Goal: Transaction & Acquisition: Purchase product/service

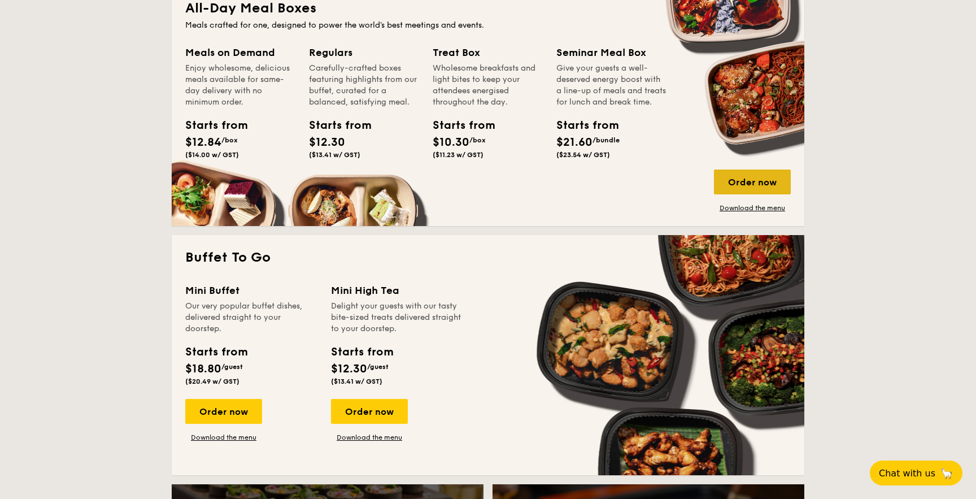
scroll to position [773, 0]
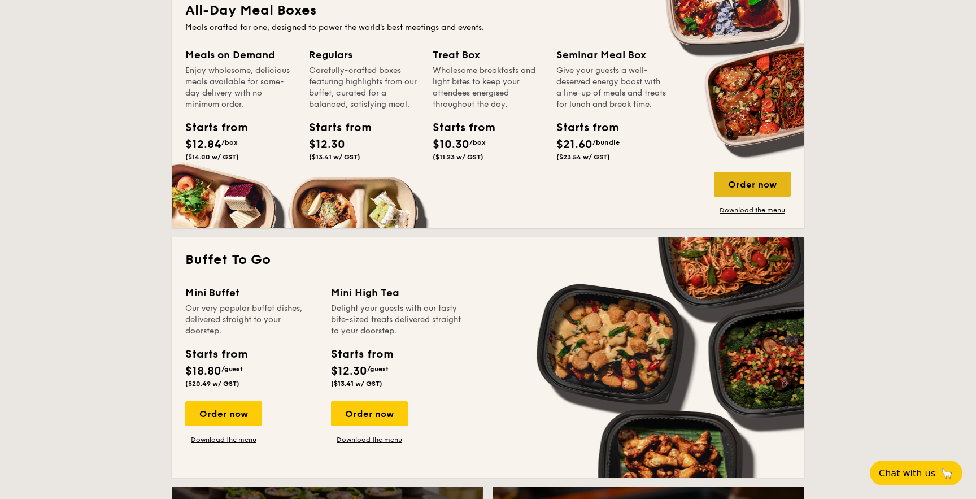
click at [760, 197] on div "Order now" at bounding box center [752, 184] width 77 height 25
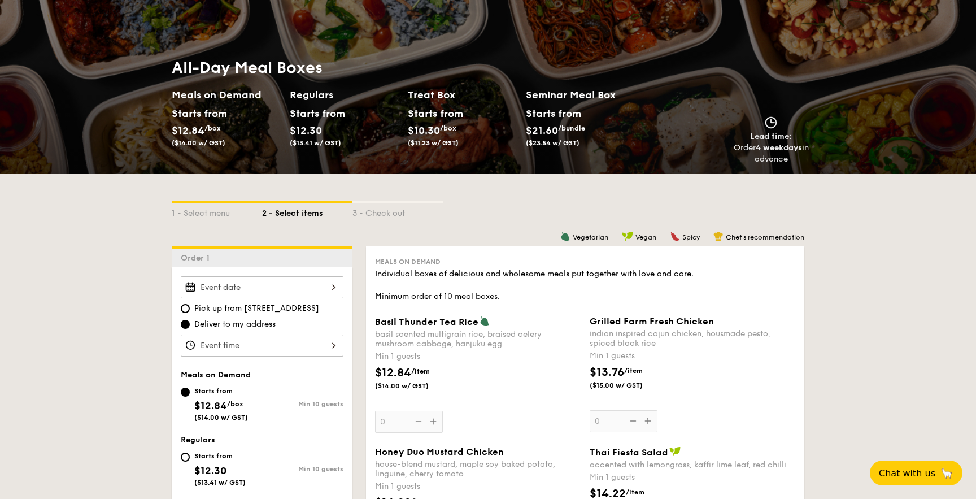
scroll to position [128, 0]
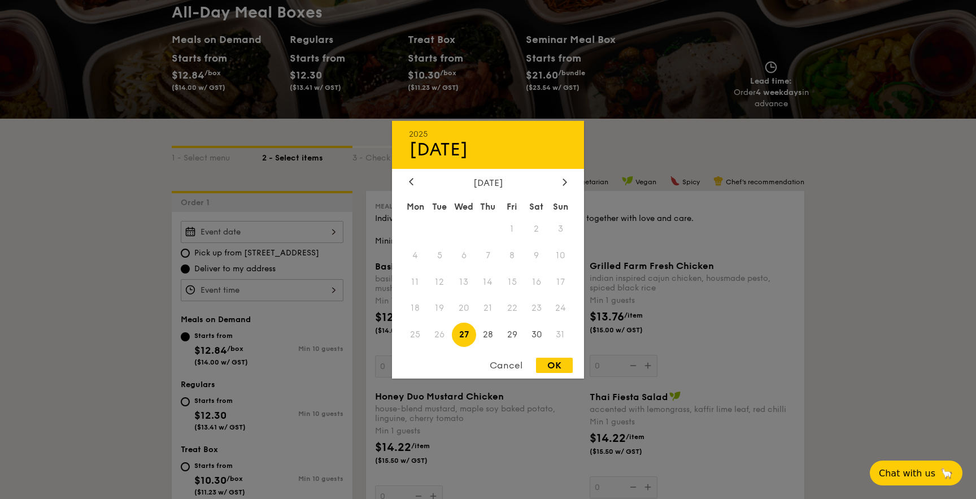
click at [249, 234] on div "2025 Aug [DATE] Tue Wed Thu Fri Sat Sun 1 2 3 4 5 6 7 8 9 10 11 12 13 14 15 16 …" at bounding box center [262, 232] width 163 height 22
click at [265, 225] on div at bounding box center [488, 249] width 976 height 499
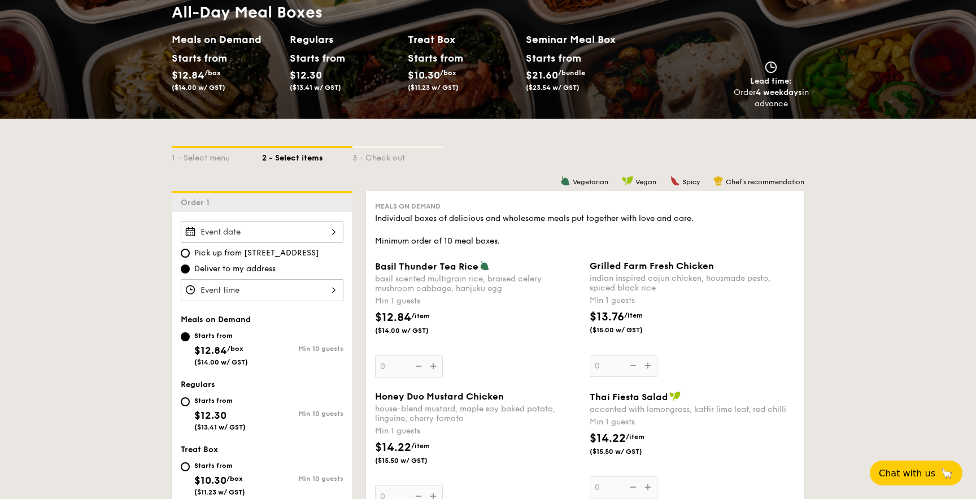
scroll to position [0, 0]
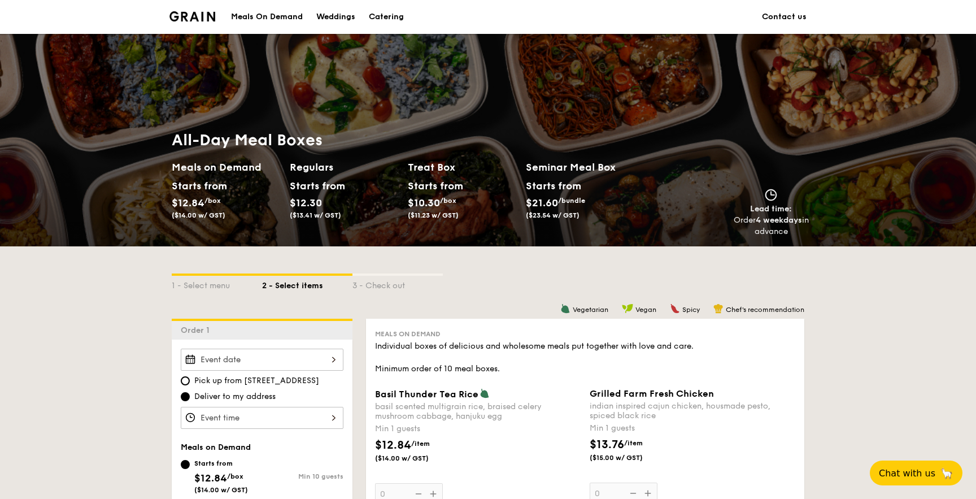
click at [257, 18] on div "Meals On Demand" at bounding box center [267, 17] width 72 height 34
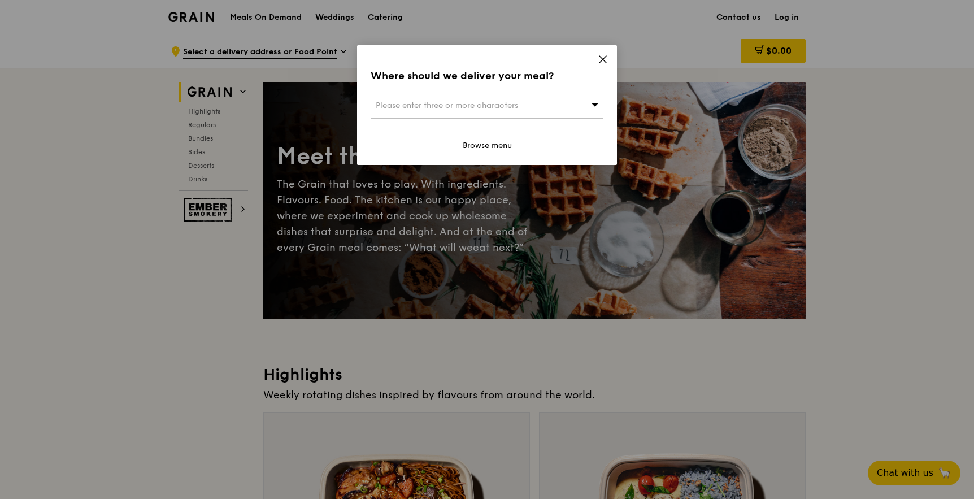
click at [414, 99] on div "Please enter three or more characters" at bounding box center [487, 106] width 233 height 26
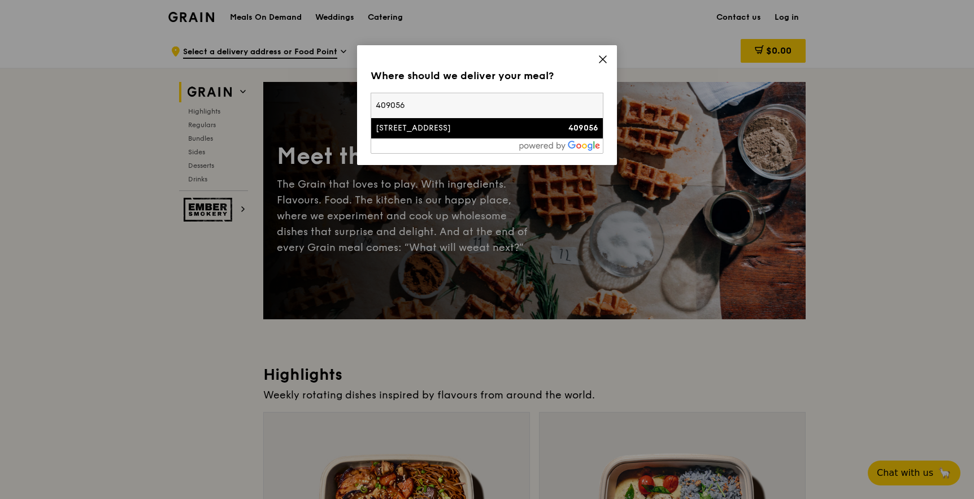
type input "409056"
click at [410, 123] on div "[STREET_ADDRESS]" at bounding box center [459, 128] width 167 height 11
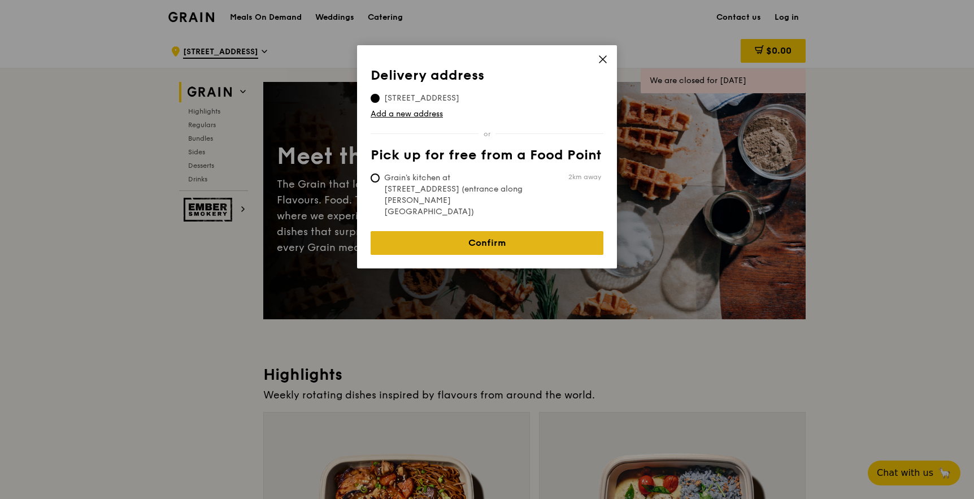
click at [463, 231] on link "Confirm" at bounding box center [487, 243] width 233 height 24
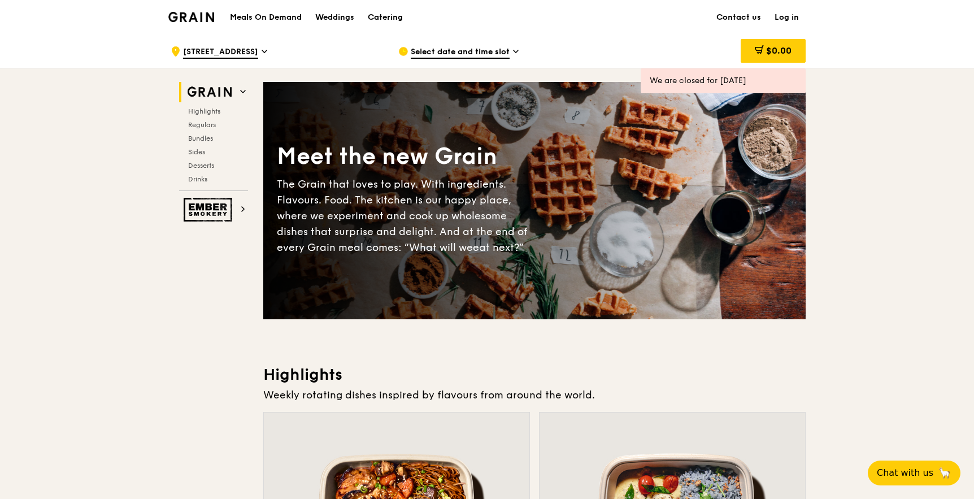
click at [785, 24] on link "Log in" at bounding box center [787, 18] width 38 height 34
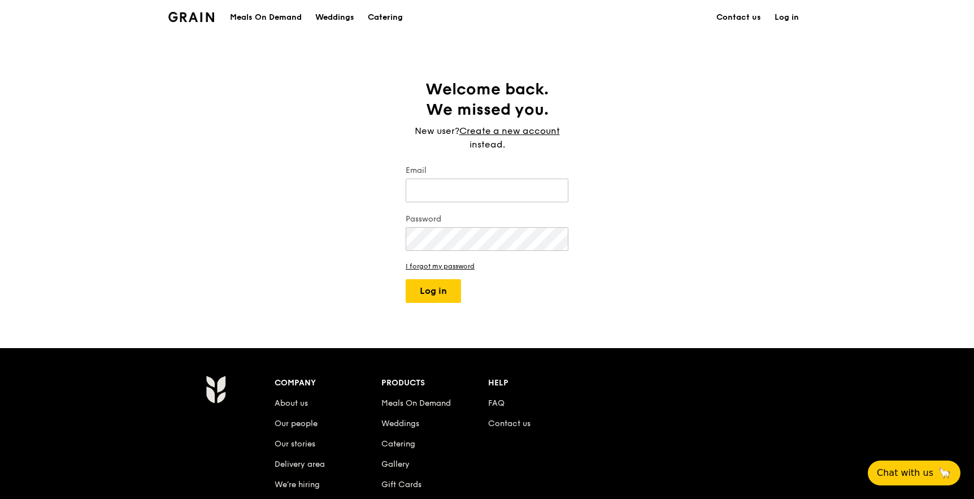
click at [511, 208] on form "Email Password I forgot my password Log in" at bounding box center [487, 234] width 163 height 138
click at [489, 189] on input "Email" at bounding box center [487, 191] width 163 height 24
type input "1@nny.so"
click at [406, 279] on button "Log in" at bounding box center [433, 291] width 55 height 24
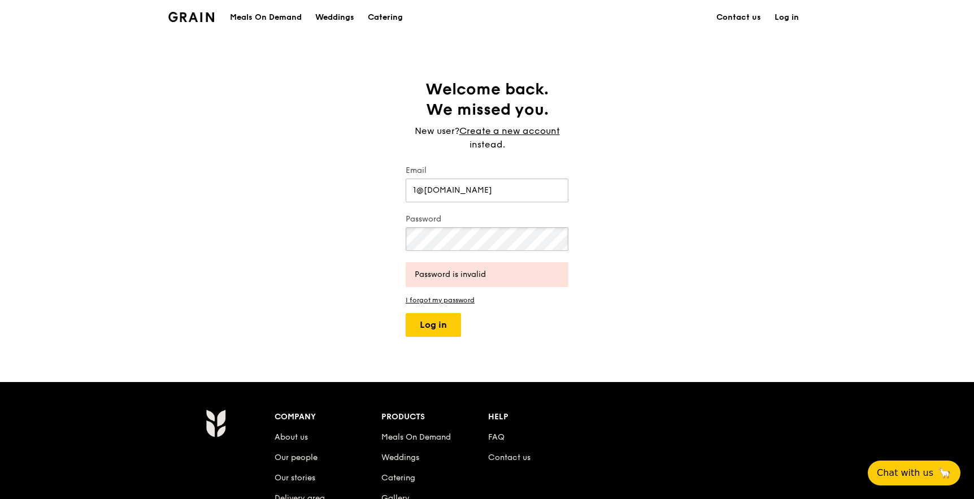
click at [406, 313] on button "Log in" at bounding box center [433, 325] width 55 height 24
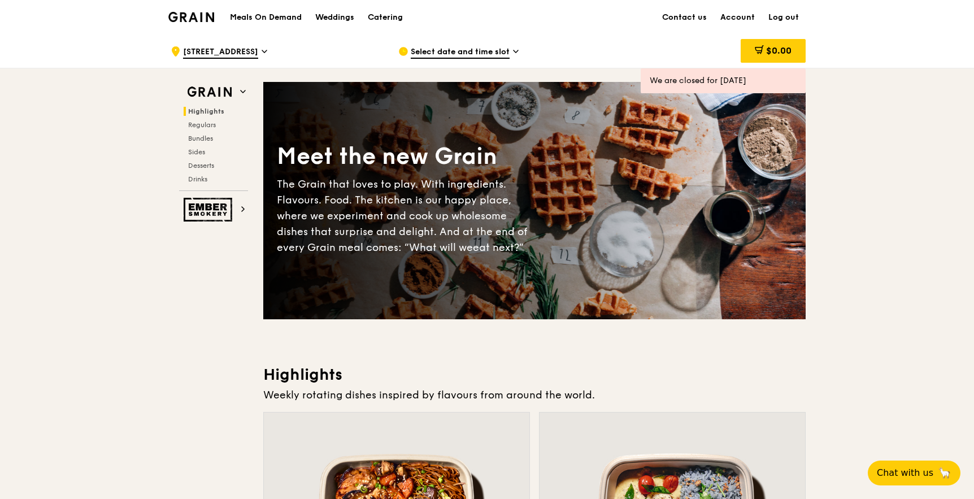
click at [493, 47] on span "Select date and time slot" at bounding box center [460, 52] width 99 height 12
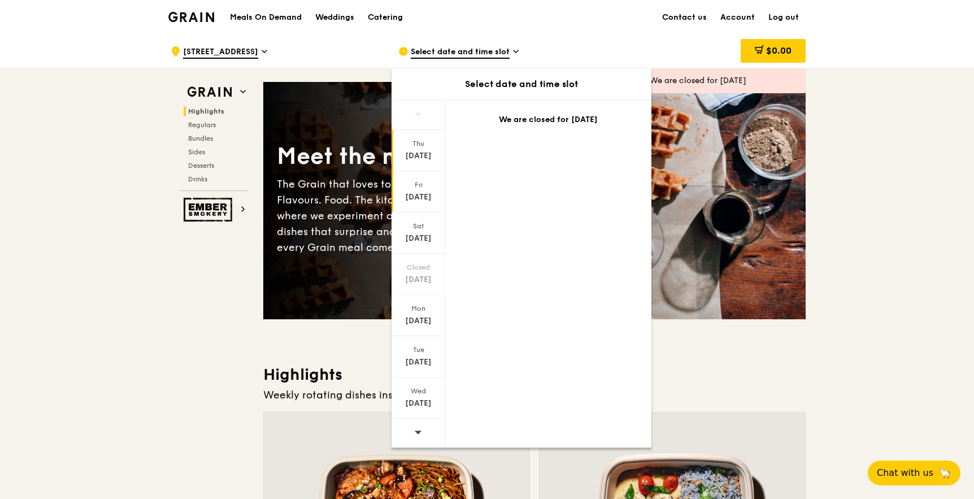
click at [422, 192] on div "Aug 22" at bounding box center [418, 197] width 50 height 11
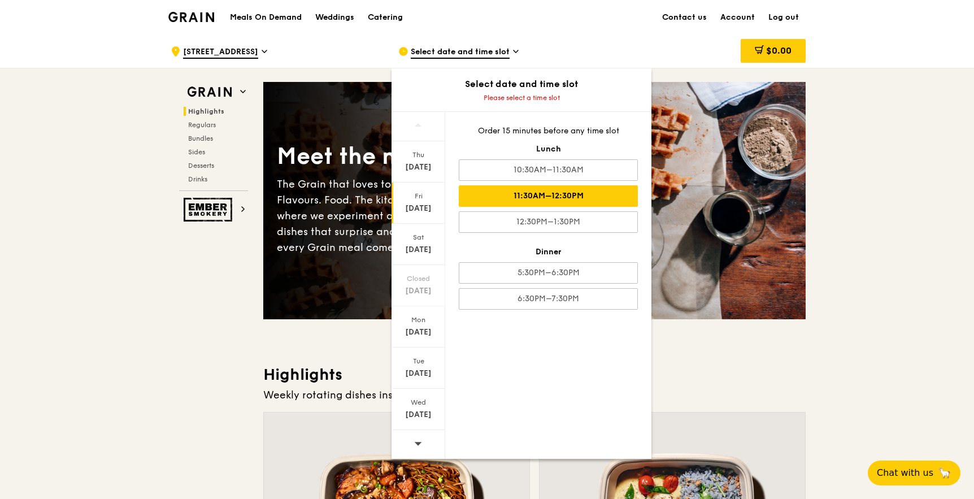
click at [520, 198] on div "11:30AM–12:30PM" at bounding box center [548, 195] width 179 height 21
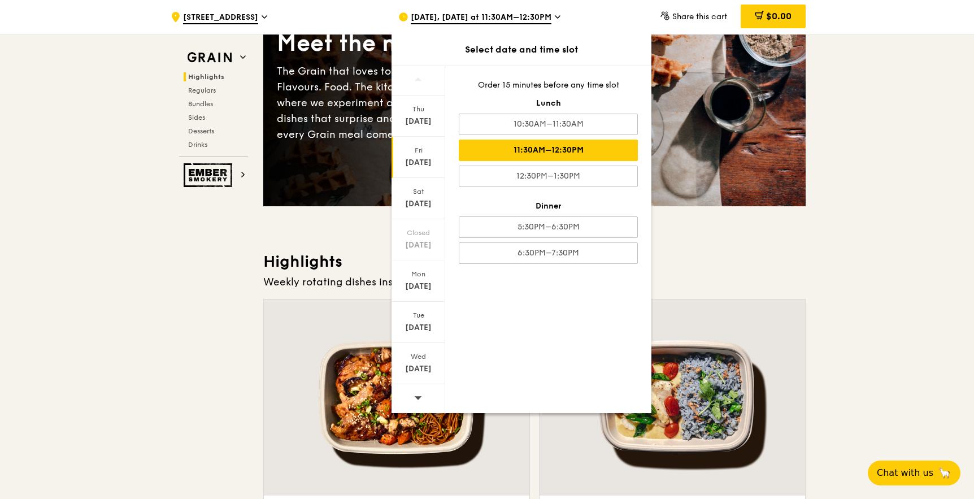
scroll to position [257, 0]
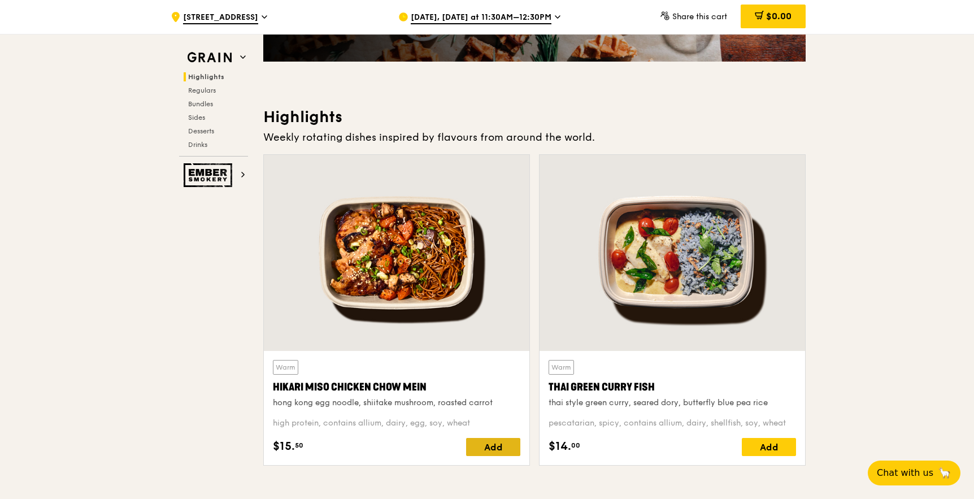
click at [486, 445] on div "Add" at bounding box center [493, 447] width 54 height 18
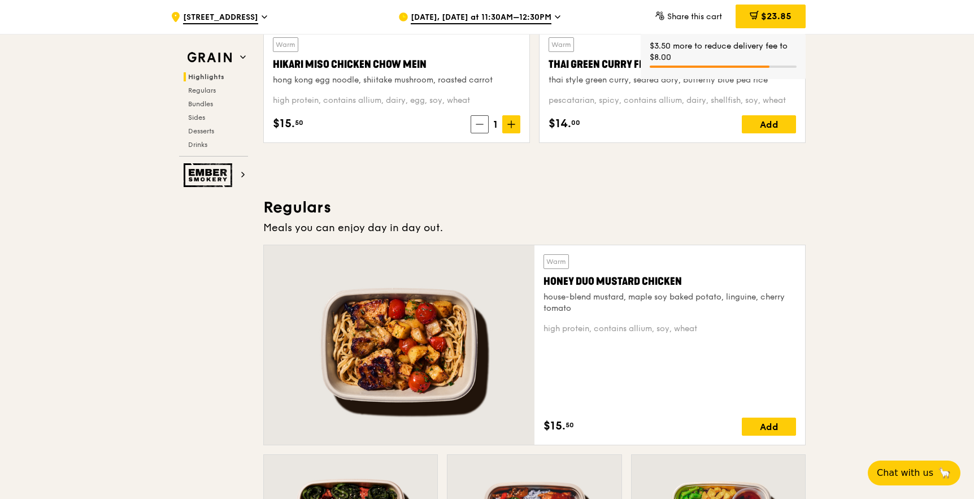
scroll to position [646, 0]
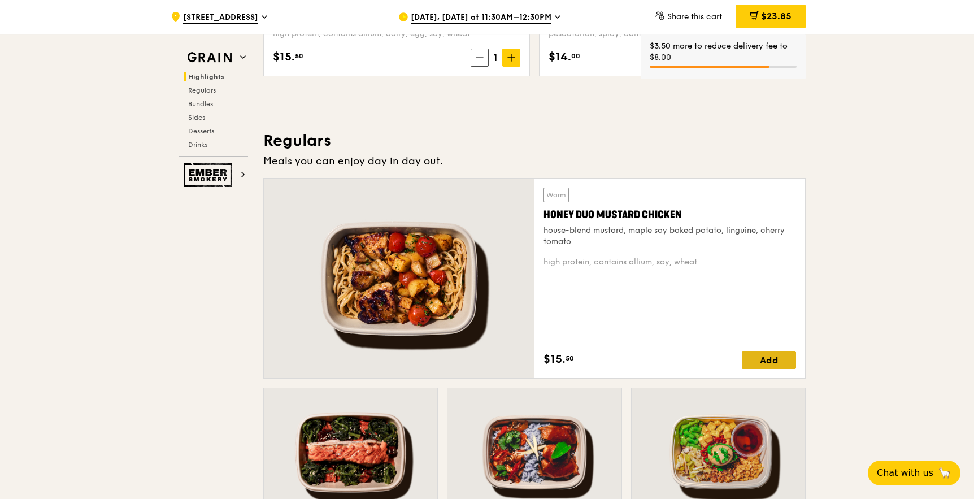
click at [771, 366] on div "Add" at bounding box center [769, 360] width 54 height 18
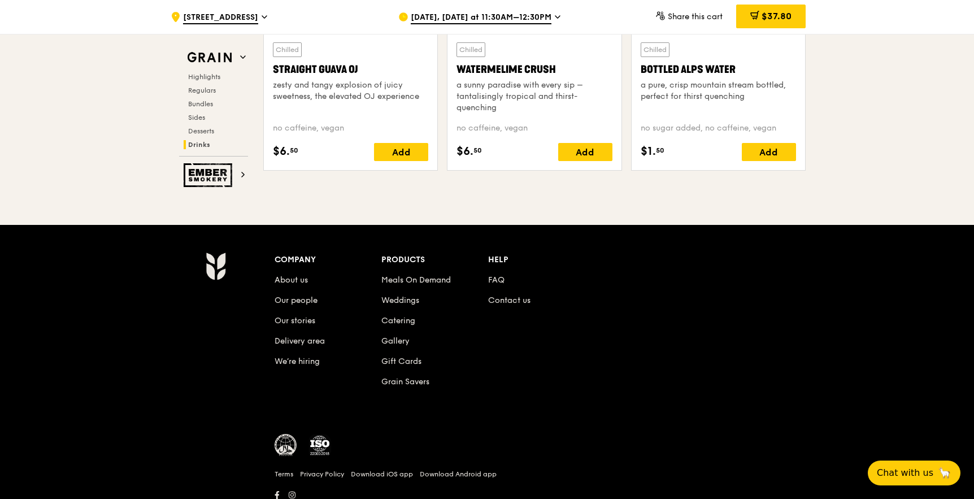
scroll to position [4653, 0]
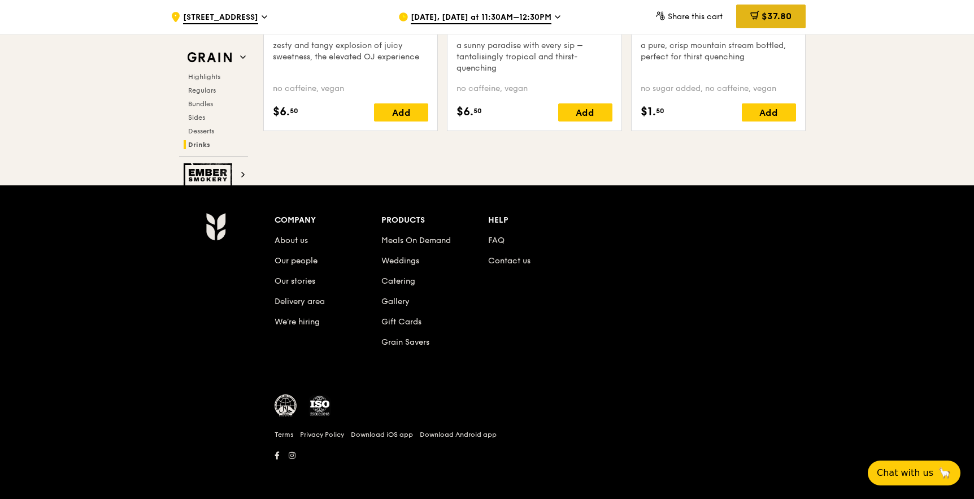
click at [767, 14] on span "$37.80" at bounding box center [777, 16] width 30 height 11
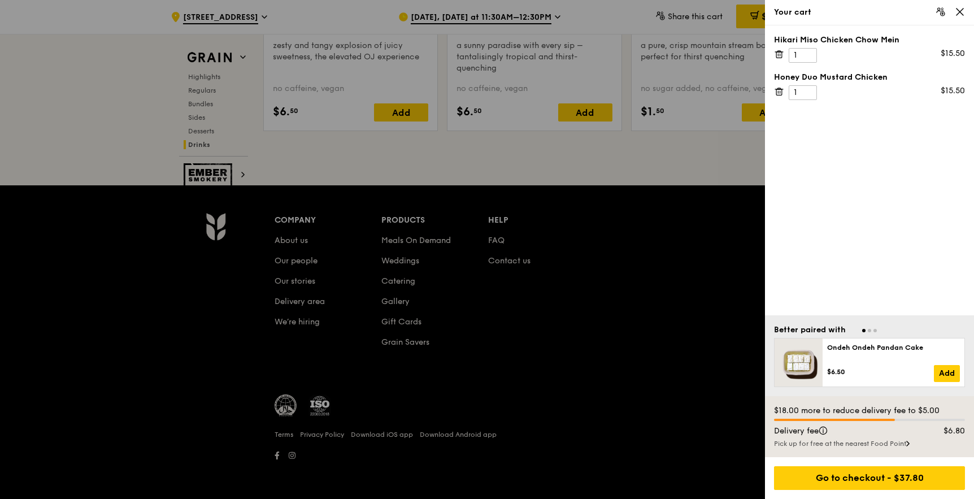
click at [718, 207] on div at bounding box center [487, 249] width 974 height 499
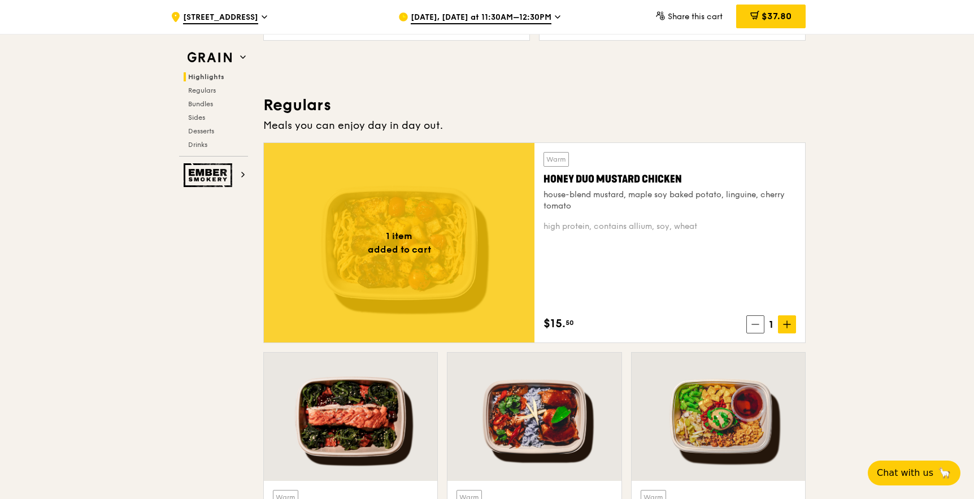
scroll to position [674, 0]
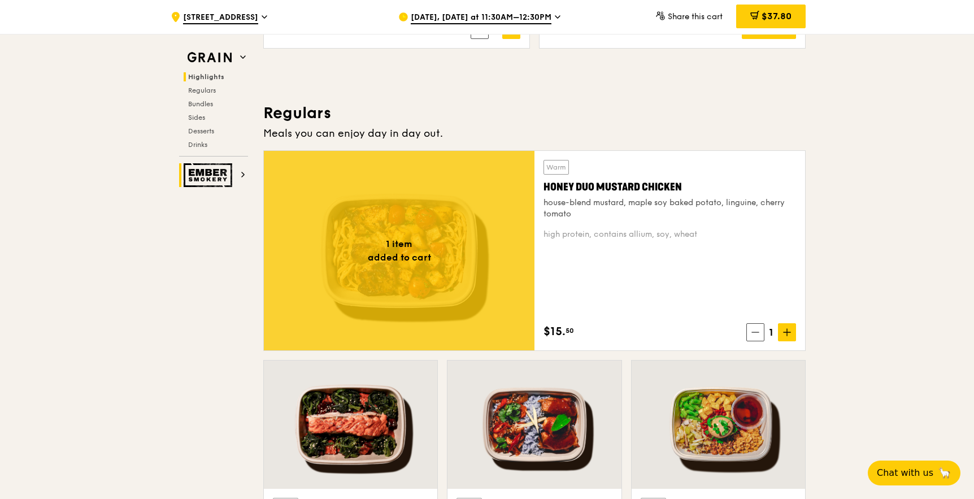
click at [225, 173] on img at bounding box center [210, 175] width 52 height 24
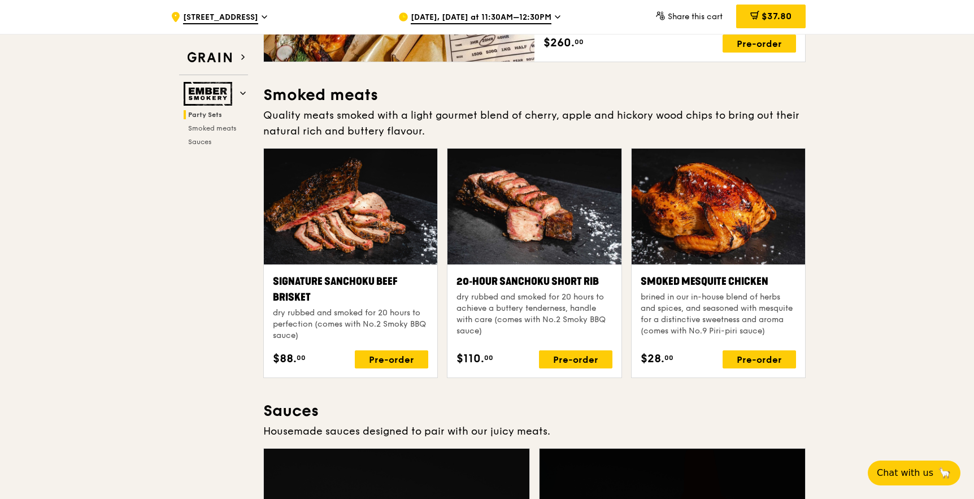
scroll to position [234, 0]
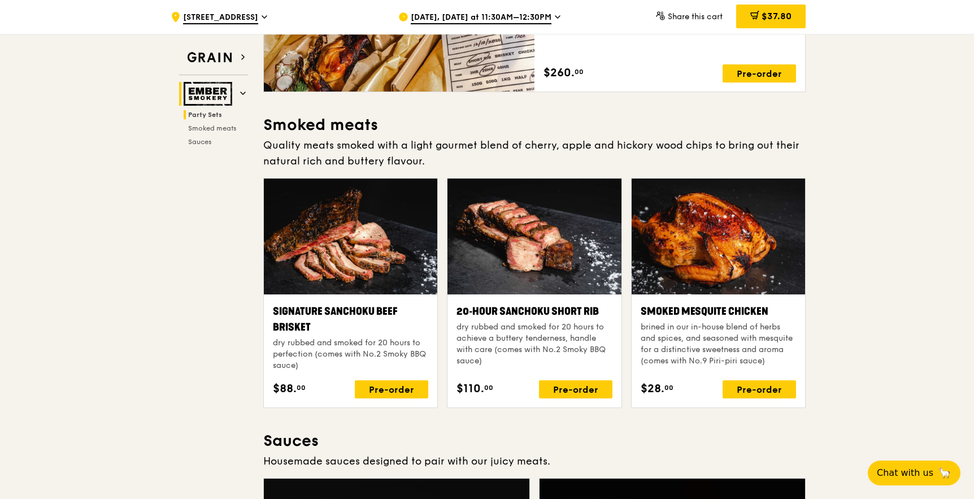
click at [219, 97] on img at bounding box center [210, 94] width 52 height 24
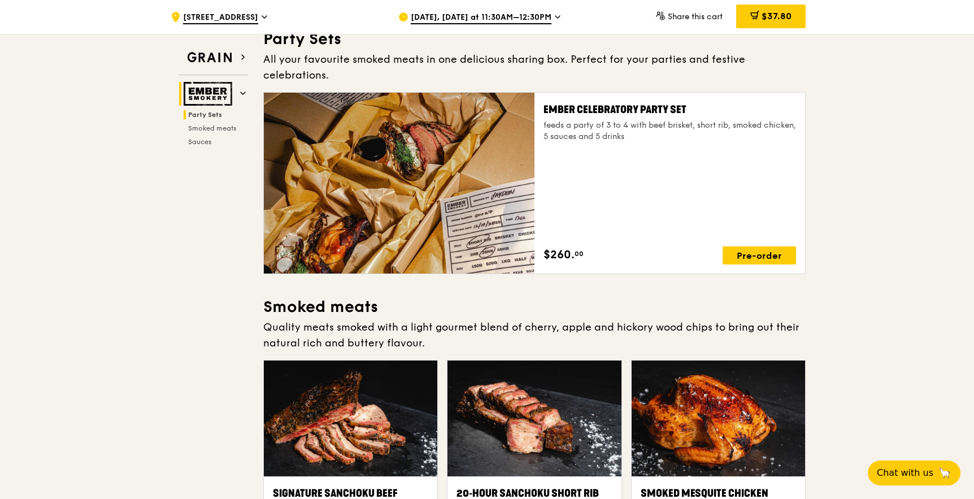
scroll to position [36, 0]
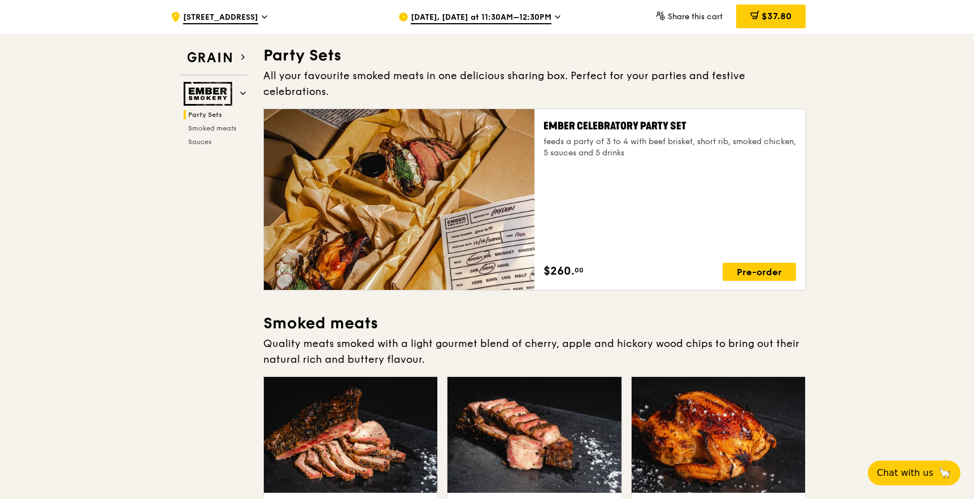
click at [219, 115] on span "Party Sets" at bounding box center [205, 115] width 34 height 8
click at [220, 125] on span "Smoked meats" at bounding box center [213, 128] width 50 height 8
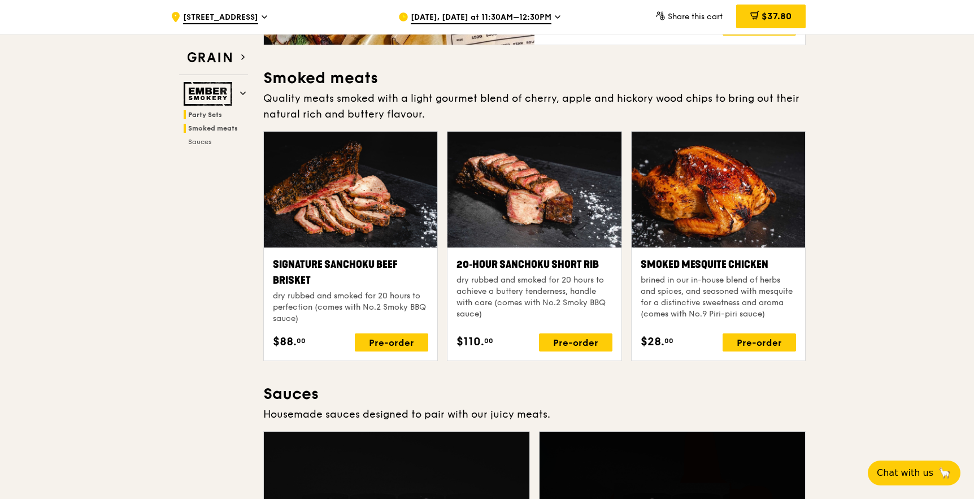
scroll to position [288, 0]
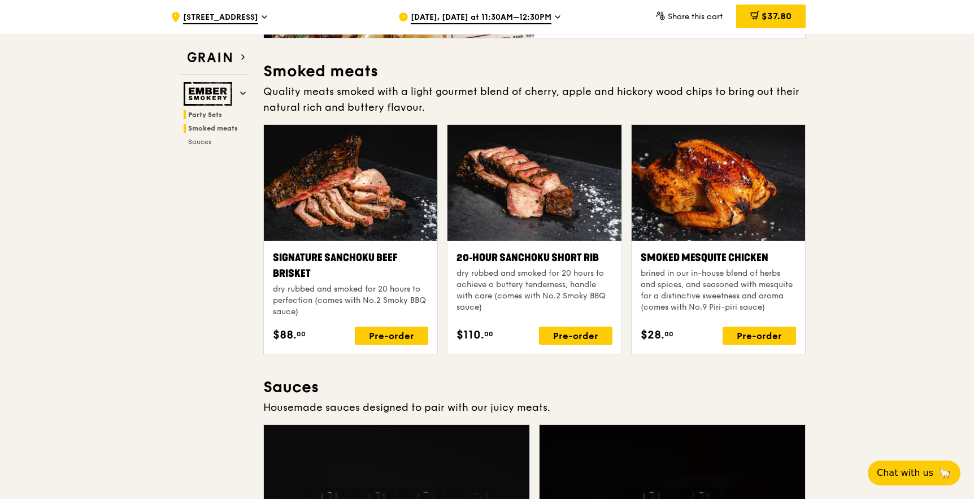
click at [216, 114] on span "Party Sets" at bounding box center [205, 115] width 34 height 8
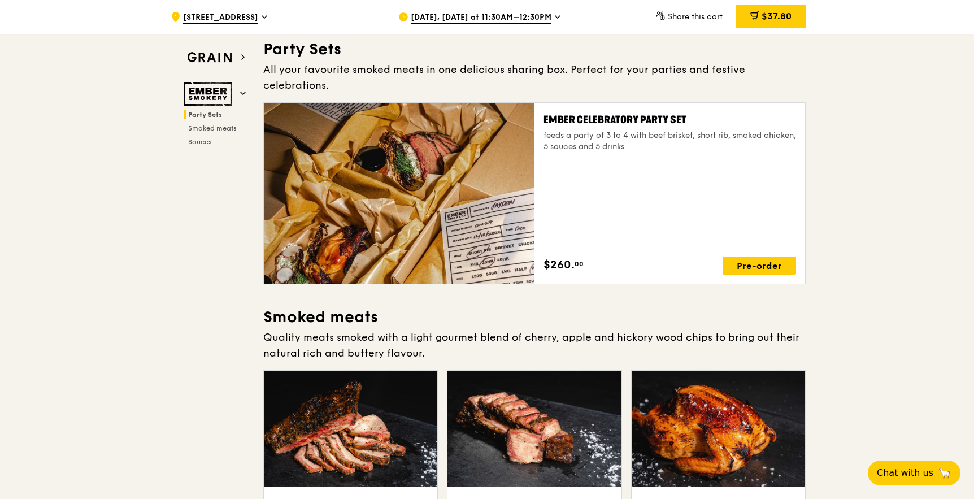
scroll to position [36, 0]
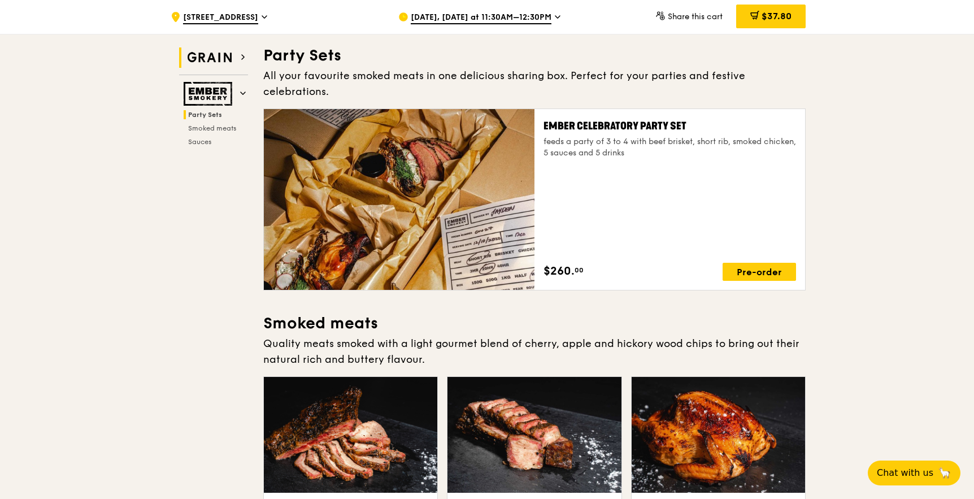
click at [226, 59] on img at bounding box center [210, 57] width 52 height 20
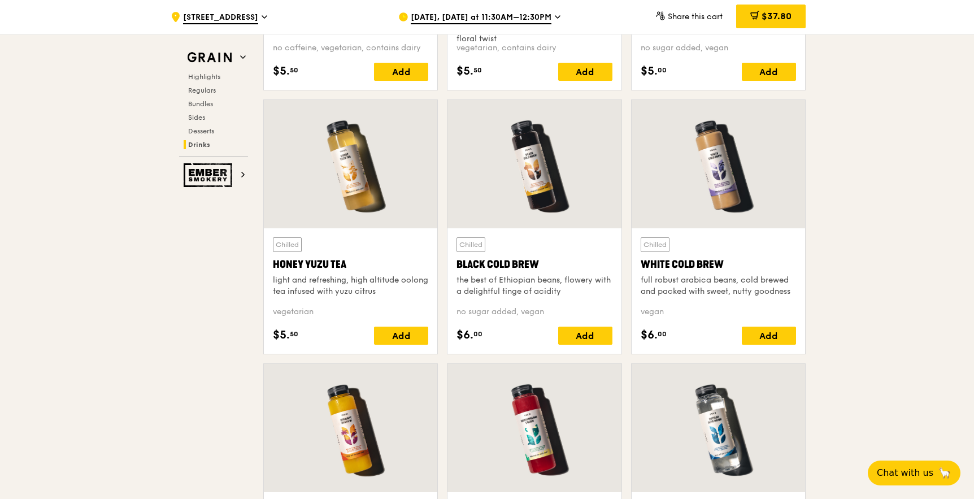
scroll to position [4142, 0]
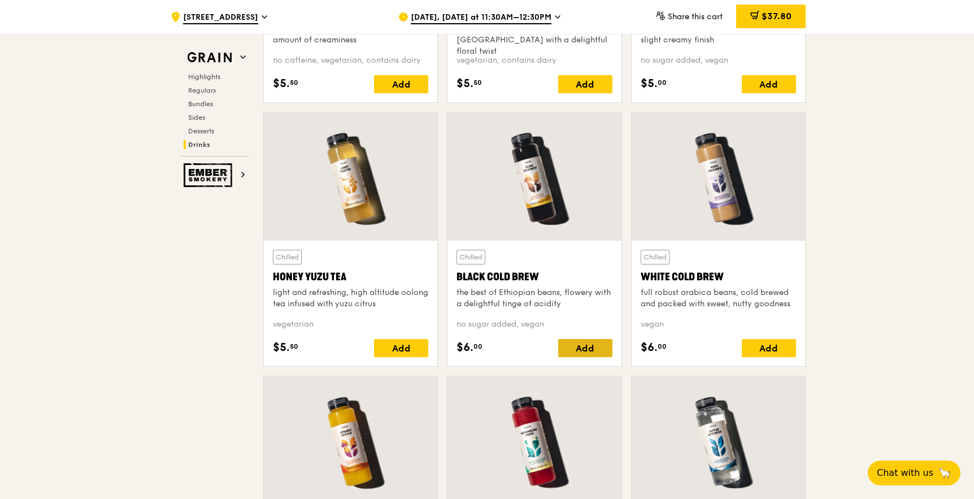
click at [577, 350] on div "Add" at bounding box center [585, 348] width 54 height 18
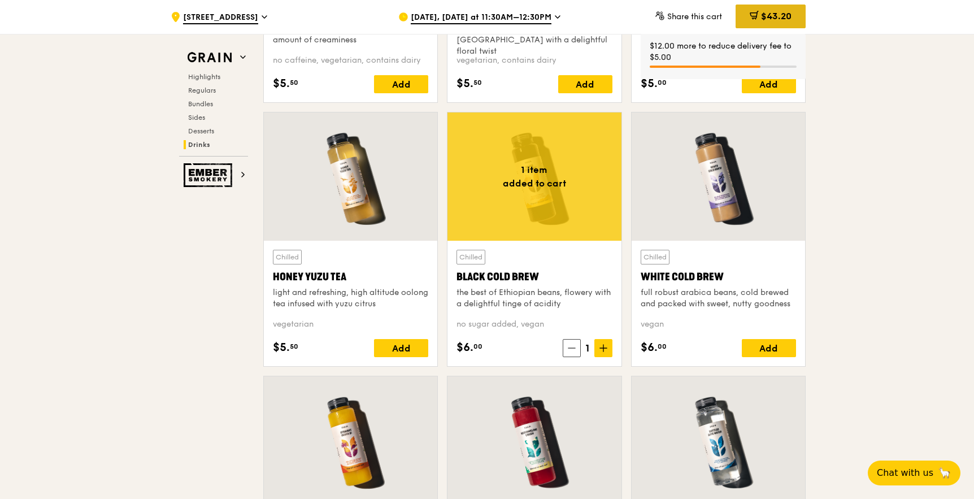
click at [781, 16] on span "$43.20" at bounding box center [776, 16] width 31 height 11
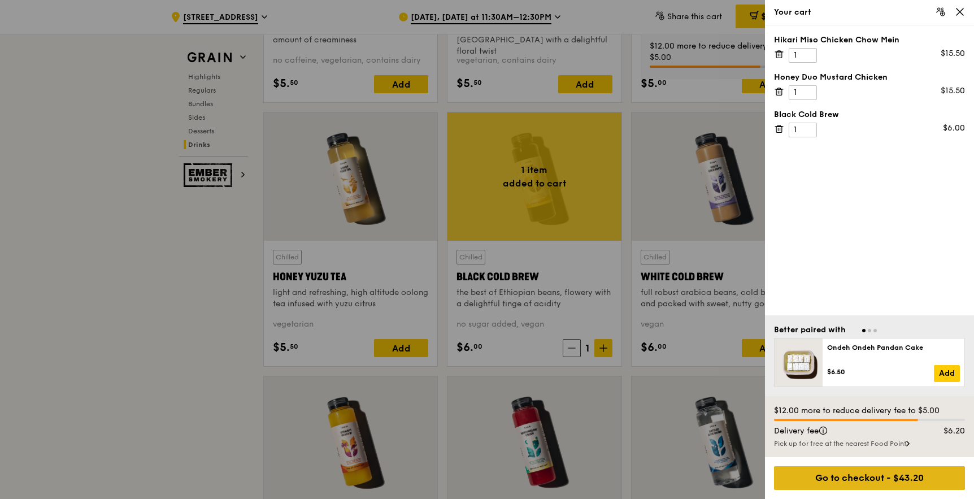
click at [853, 472] on div "Go to checkout - $43.20" at bounding box center [869, 478] width 191 height 24
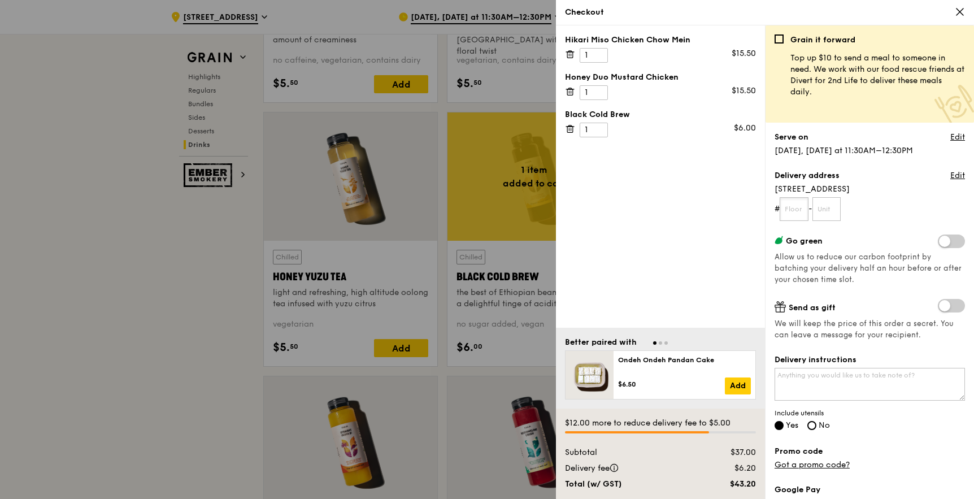
click at [799, 215] on input "text" at bounding box center [794, 209] width 29 height 24
click at [794, 199] on input "text" at bounding box center [794, 209] width 29 height 24
type input "08"
click at [822, 209] on input "text" at bounding box center [826, 209] width 29 height 24
type input "27"
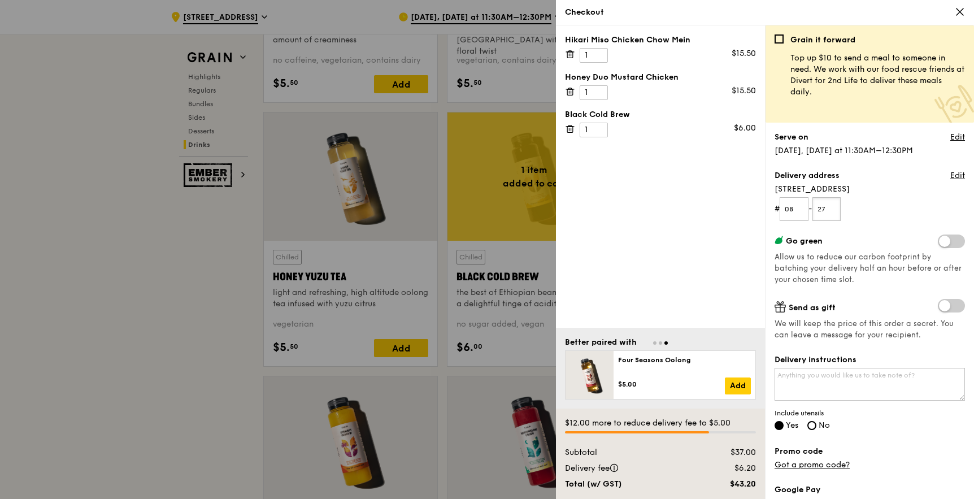
scroll to position [20, 0]
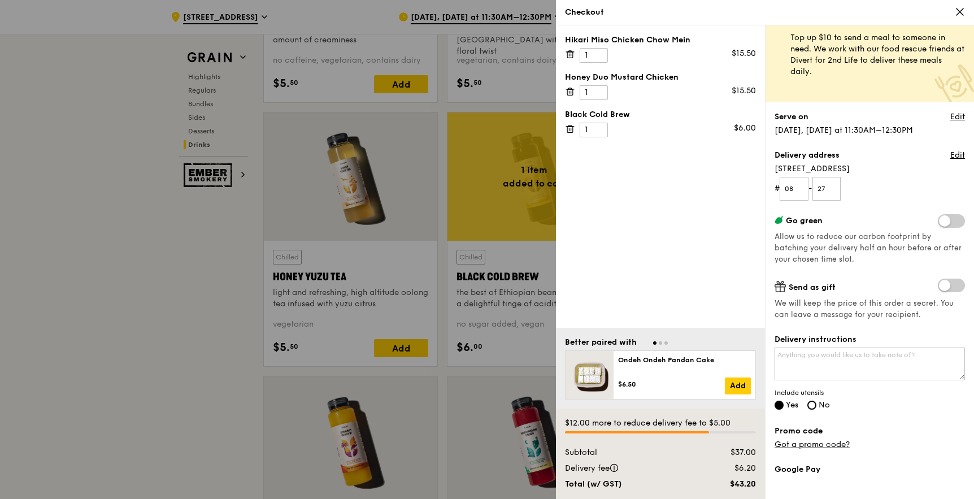
click at [950, 218] on span at bounding box center [951, 221] width 27 height 14
click at [940, 222] on input "checkbox" at bounding box center [940, 222] width 0 height 0
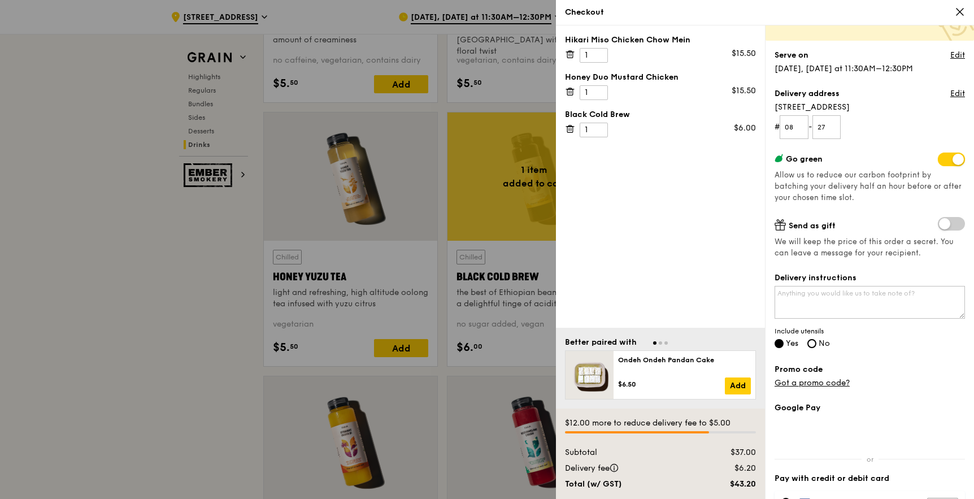
scroll to position [282, 0]
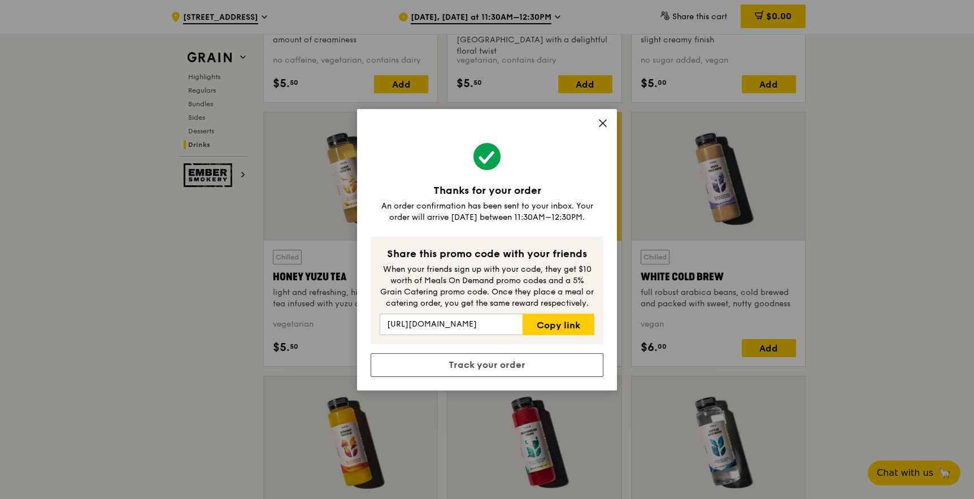
click at [602, 123] on icon at bounding box center [602, 123] width 7 height 7
